Goal: Use online tool/utility: Use online tool/utility

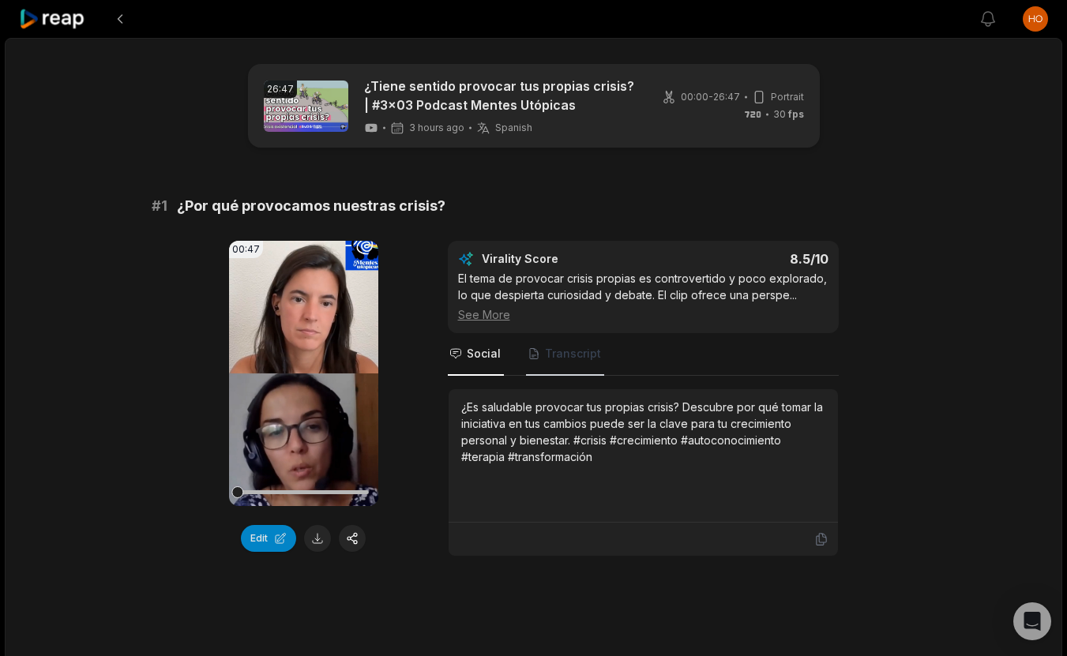
click at [565, 355] on span "Transcript" at bounding box center [573, 354] width 56 height 16
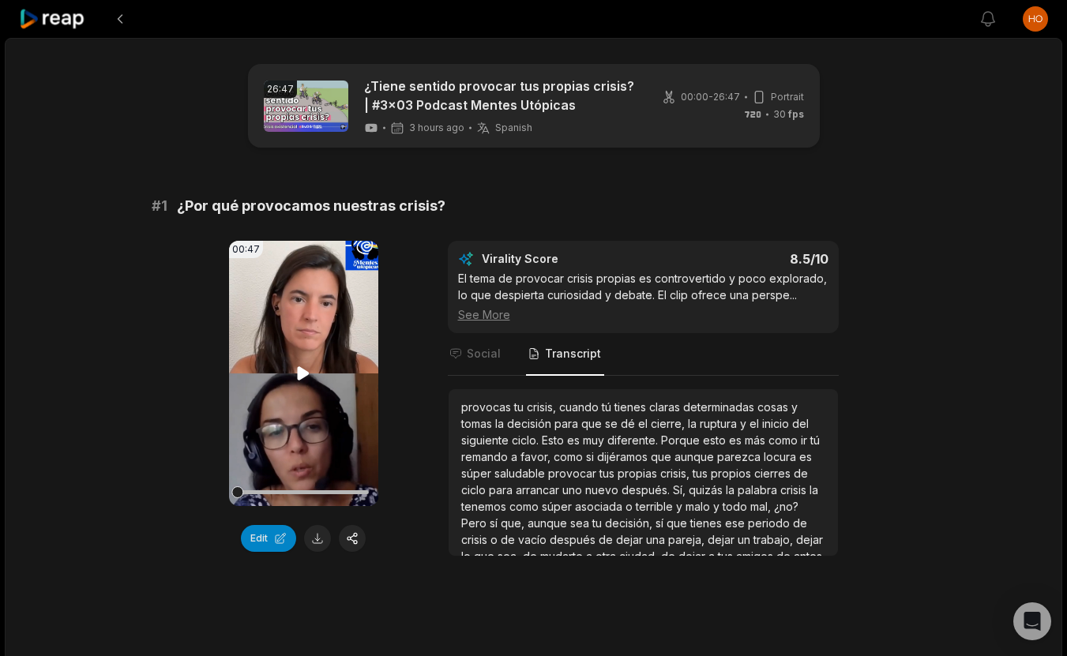
click at [302, 363] on video "Your browser does not support mp4 format." at bounding box center [303, 373] width 149 height 265
click at [301, 374] on icon at bounding box center [304, 373] width 6 height 10
click at [302, 371] on icon at bounding box center [304, 372] width 12 height 13
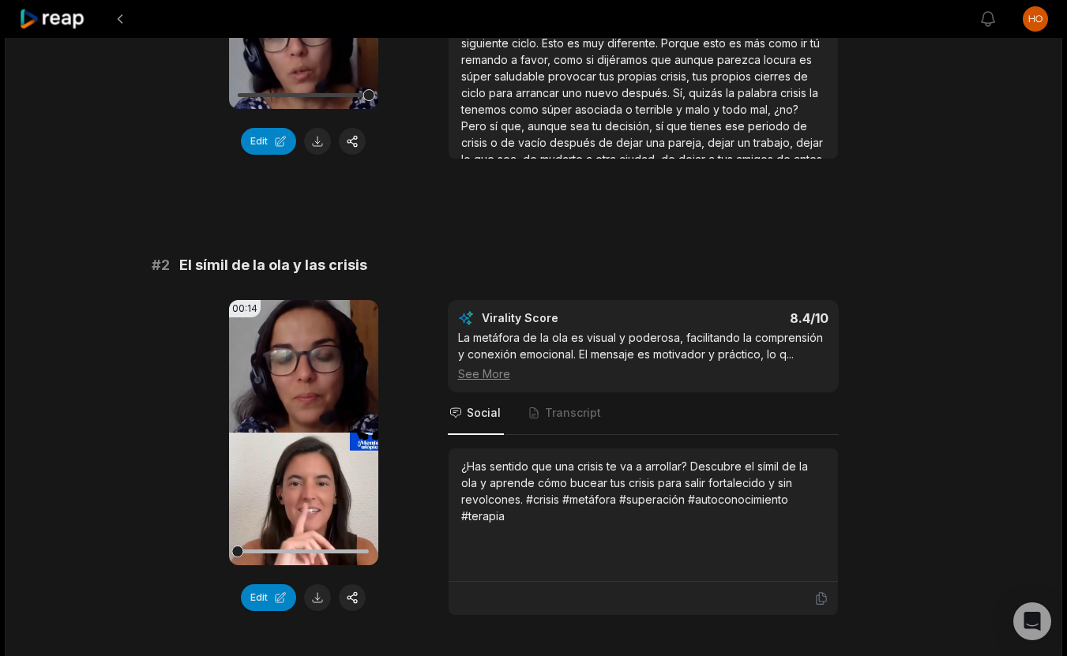
scroll to position [597, 0]
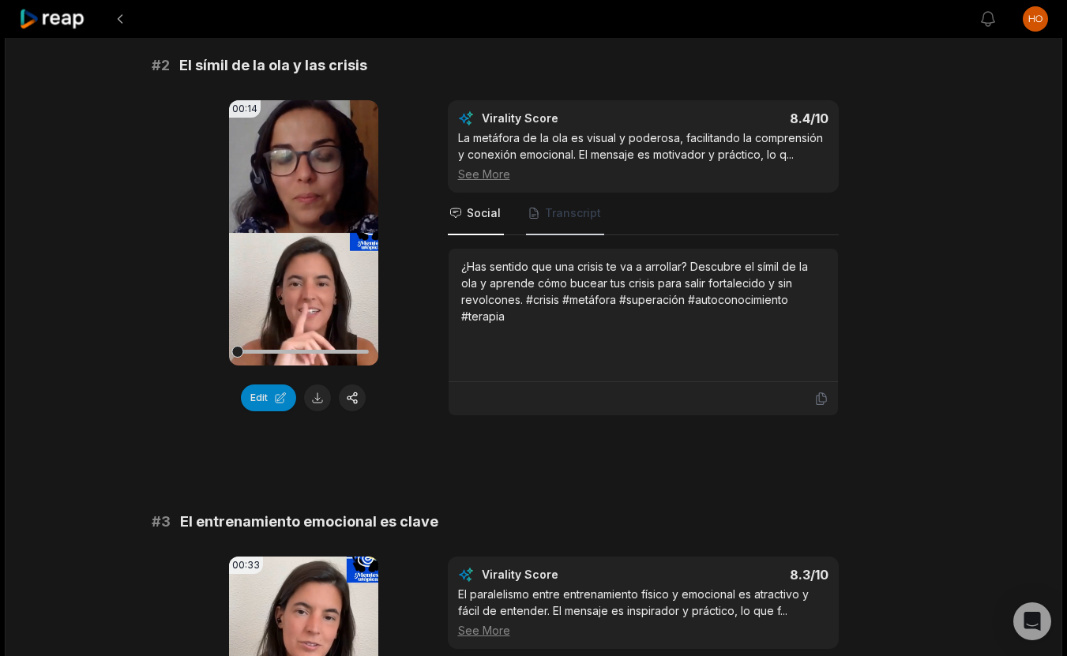
click at [560, 222] on span "Transcript" at bounding box center [565, 214] width 78 height 43
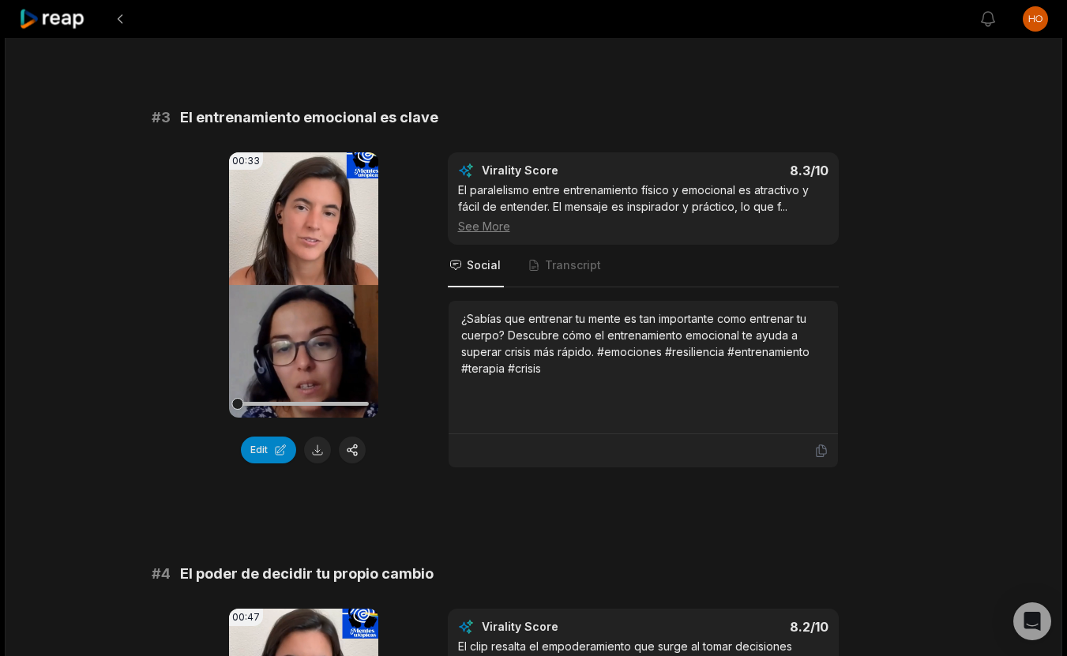
scroll to position [1005, 0]
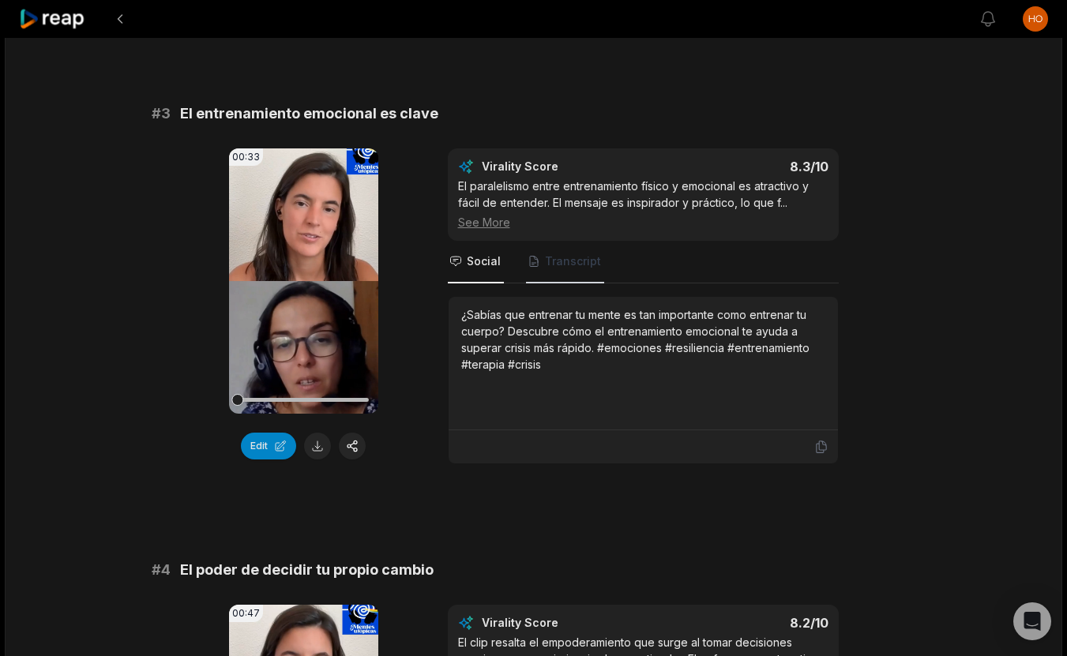
click at [574, 264] on span "Transcript" at bounding box center [573, 262] width 56 height 16
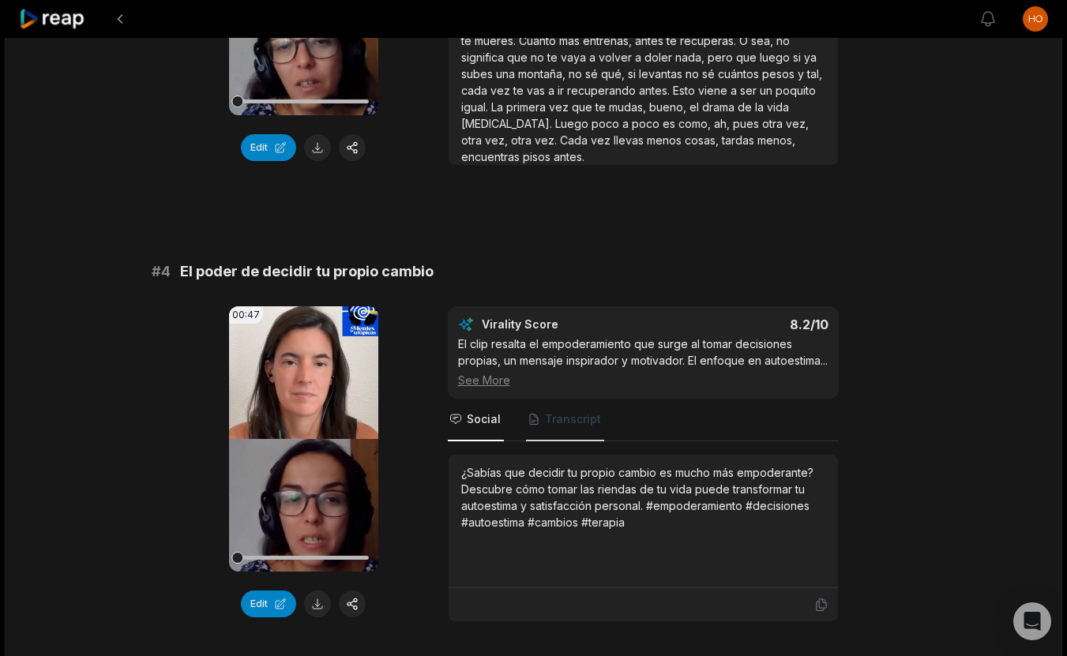
scroll to position [1306, 0]
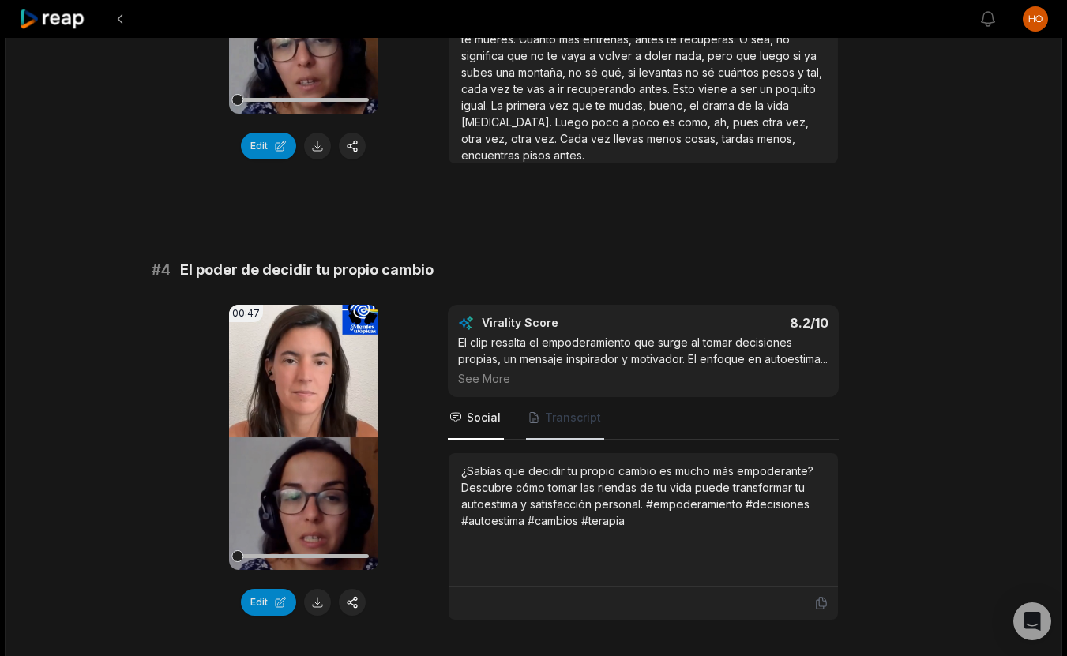
click at [568, 426] on span "Transcript" at bounding box center [573, 418] width 56 height 16
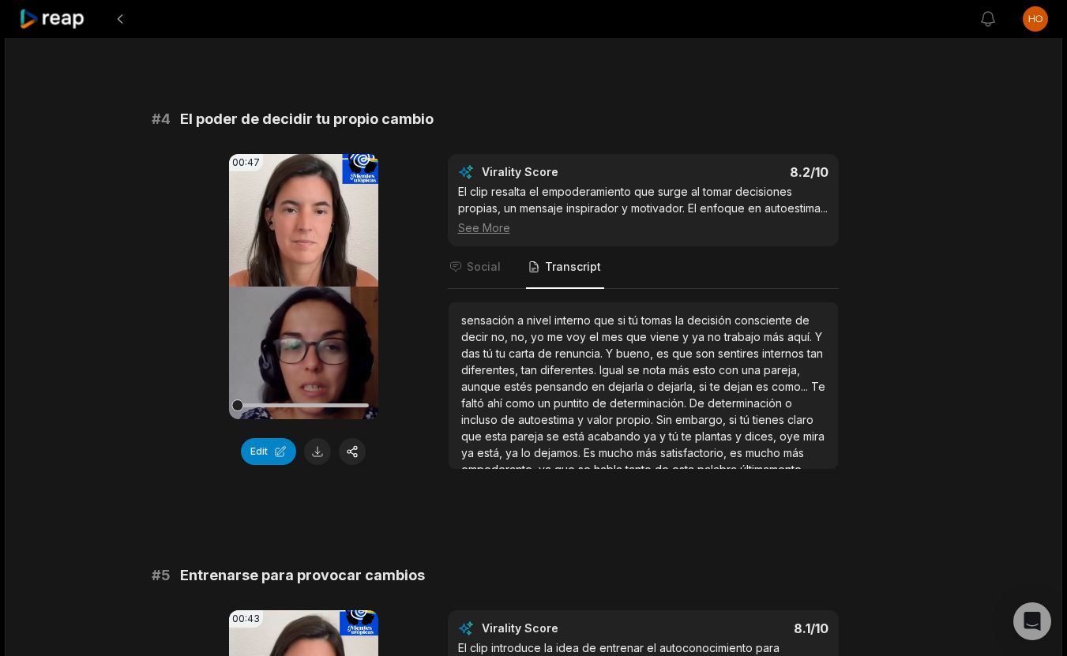
scroll to position [1504, 0]
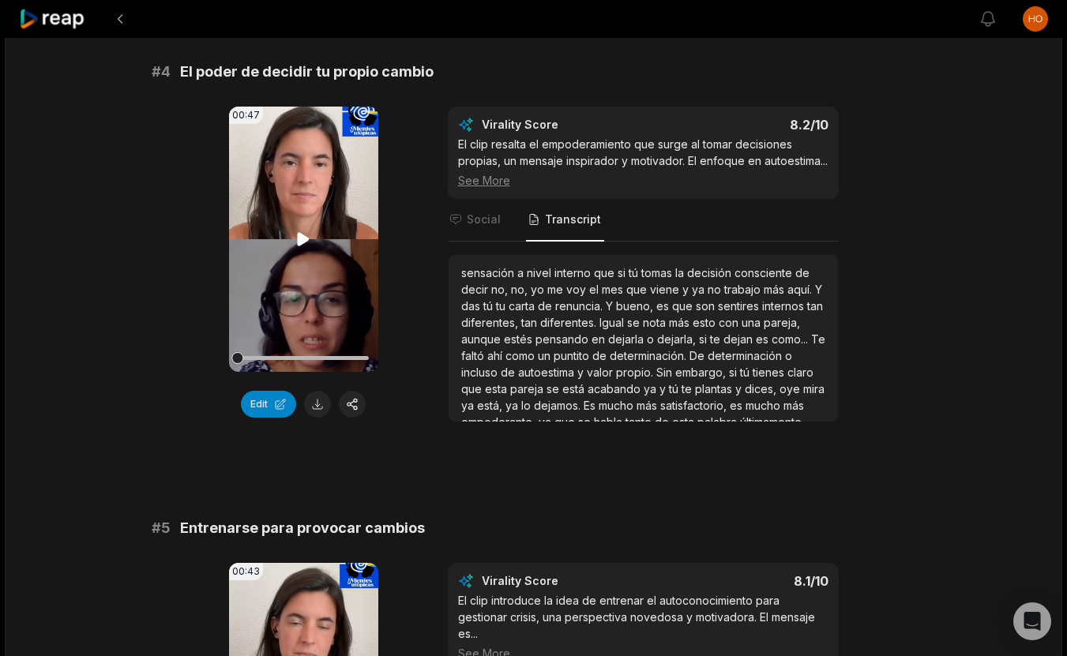
click at [311, 238] on icon at bounding box center [303, 239] width 19 height 19
click at [299, 237] on icon at bounding box center [303, 239] width 19 height 19
click at [273, 404] on button "Edit" at bounding box center [268, 404] width 55 height 27
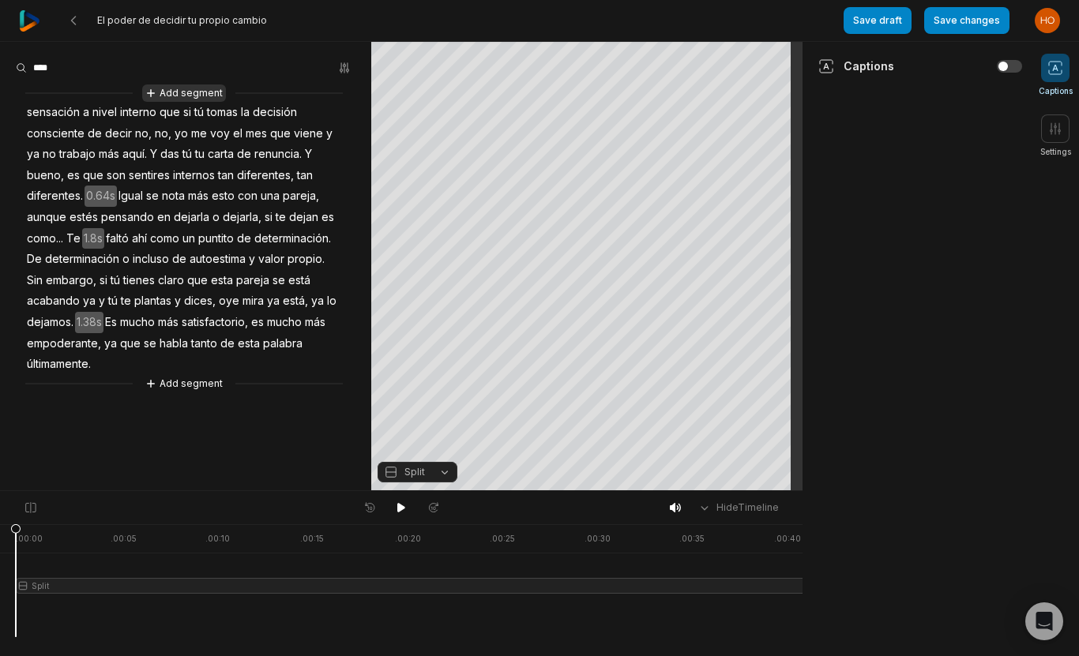
click at [182, 85] on button "Add segment" at bounding box center [184, 93] width 84 height 17
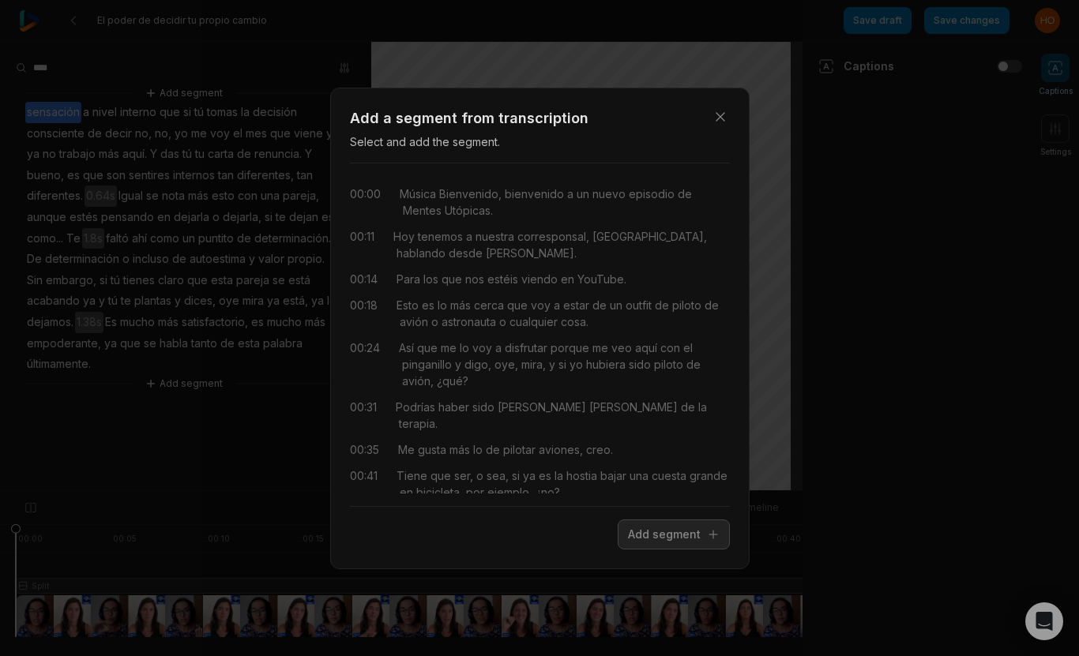
scroll to position [915, 0]
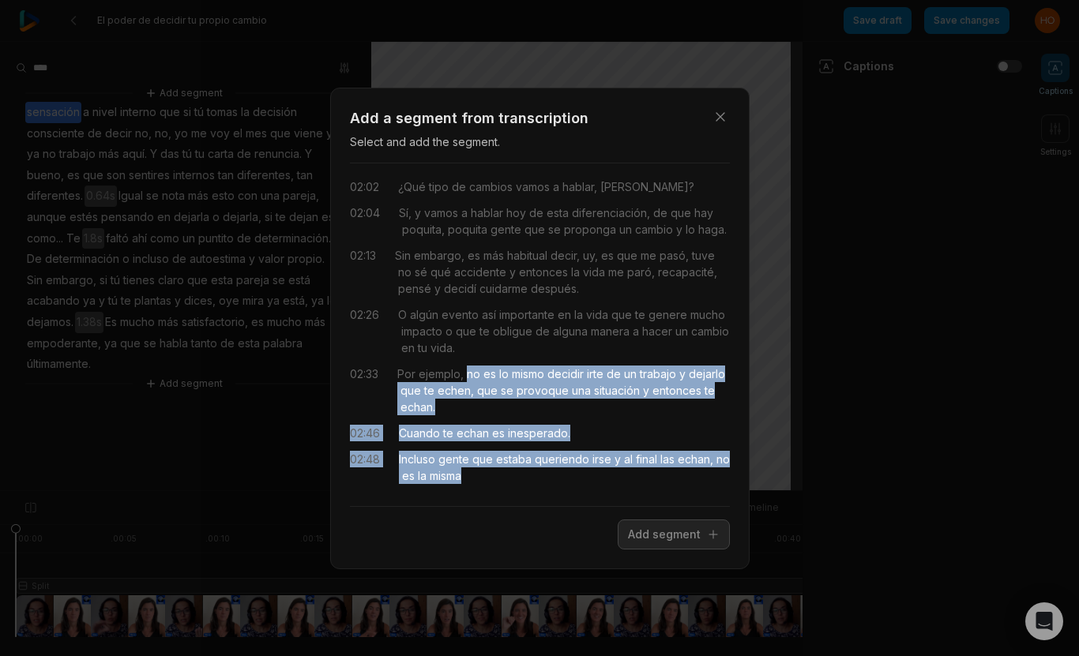
drag, startPoint x: 469, startPoint y: 374, endPoint x: 493, endPoint y: 478, distance: 106.1
click at [493, 478] on div "00:00 Música Bienvenido, bienvenido a un nuevo episodio de Mentes Utópicas. 00:…" at bounding box center [540, 335] width 380 height 318
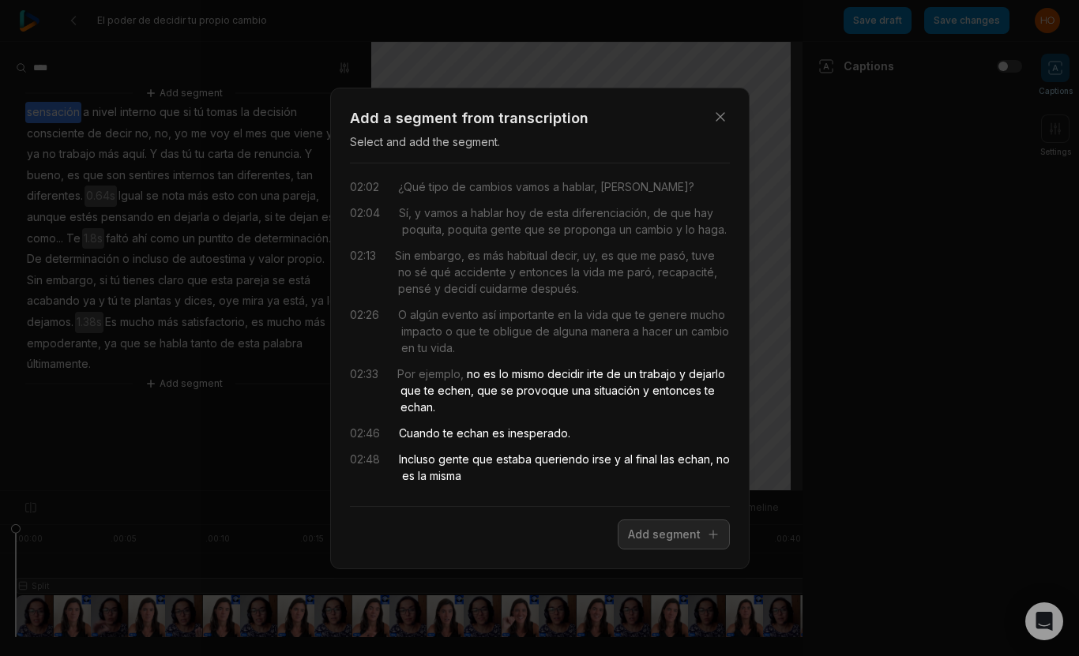
click at [371, 369] on div "02:33" at bounding box center [364, 391] width 28 height 50
click at [641, 536] on button "Add segment" at bounding box center [674, 535] width 112 height 30
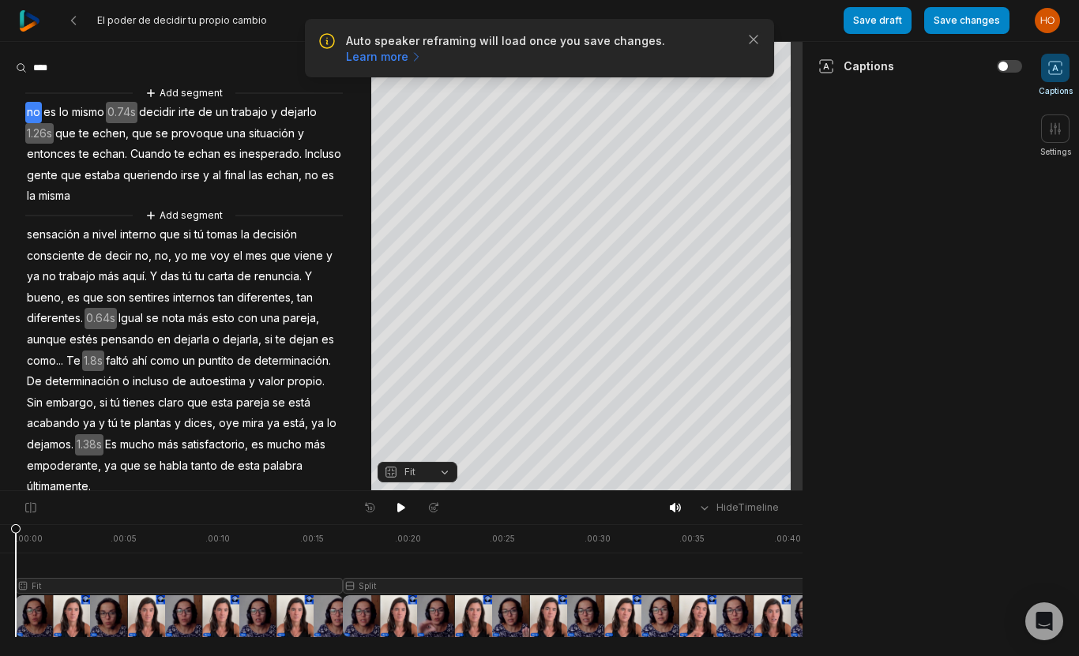
drag, startPoint x: 341, startPoint y: 535, endPoint x: -40, endPoint y: 547, distance: 381.7
click at [0, 547] on html "Auto speaker reframing will load once you save changes. Learn more Close El pod…" at bounding box center [539, 328] width 1079 height 656
click at [405, 509] on icon at bounding box center [401, 508] width 13 height 13
click at [119, 113] on span "0.74s" at bounding box center [122, 112] width 32 height 21
click at [138, 135] on button "Remove gap" at bounding box center [126, 137] width 100 height 24
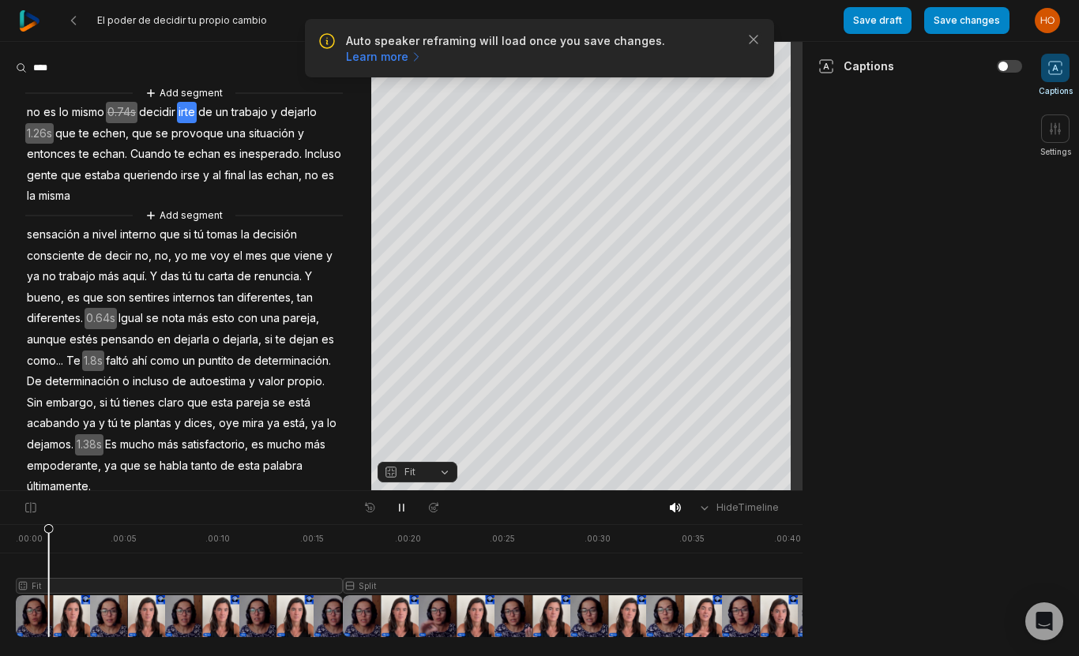
click at [39, 130] on span "1.26s" at bounding box center [39, 133] width 28 height 21
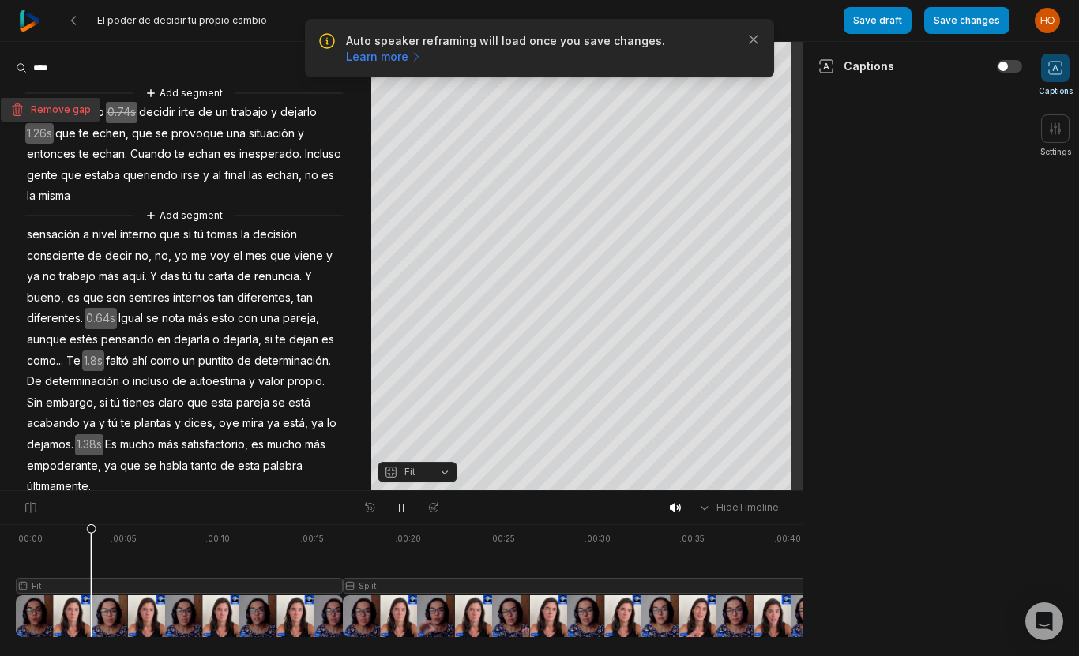
click at [54, 110] on button "Remove gap" at bounding box center [51, 110] width 100 height 24
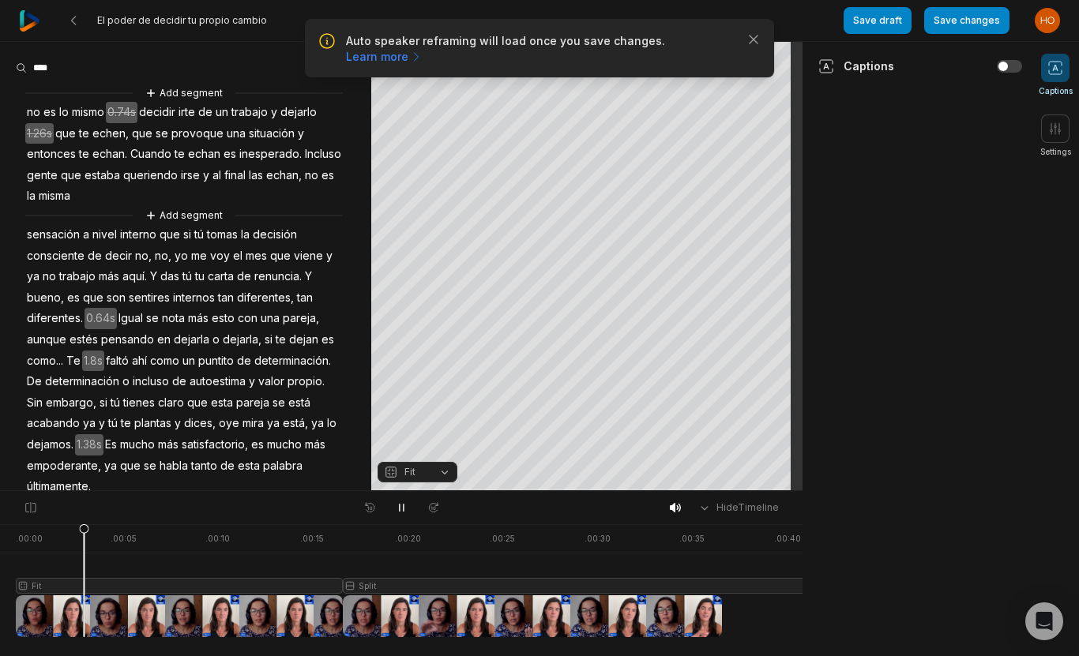
click at [95, 316] on span "0.64s" at bounding box center [101, 318] width 32 height 21
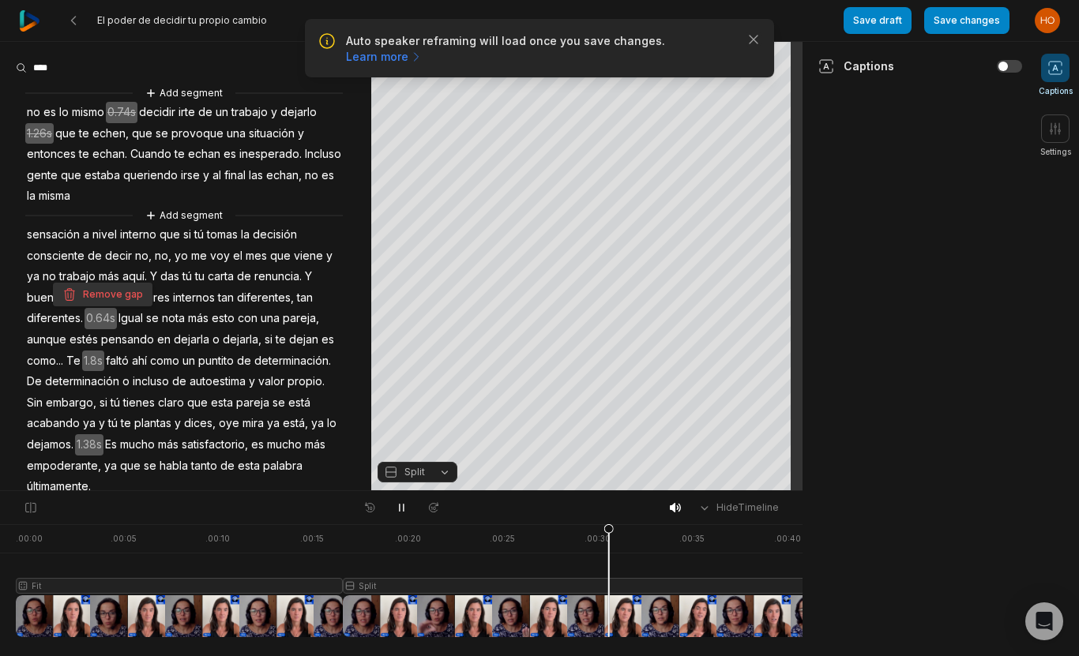
click at [108, 294] on button "Remove gap" at bounding box center [103, 295] width 100 height 24
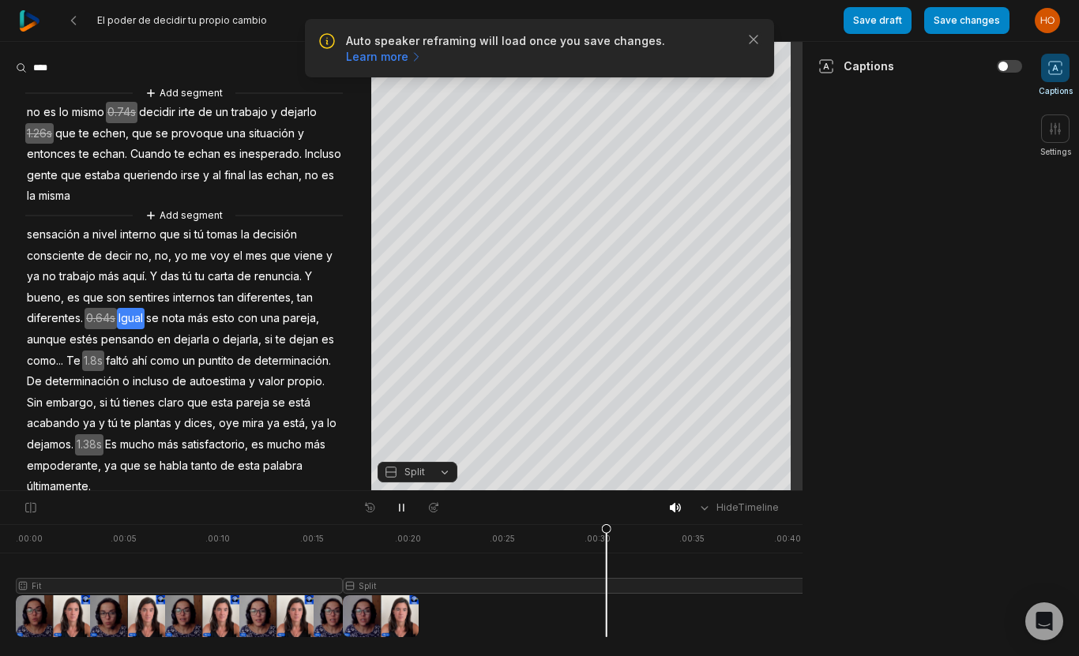
click at [104, 359] on span "1.8s" at bounding box center [93, 361] width 22 height 21
